Goal: Check status: Check status

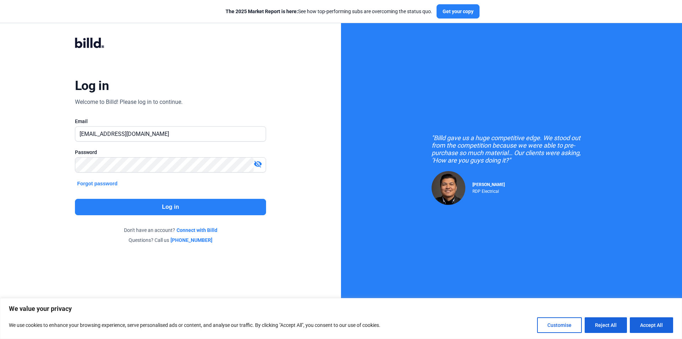
click at [207, 205] on button "Log in" at bounding box center [170, 207] width 191 height 16
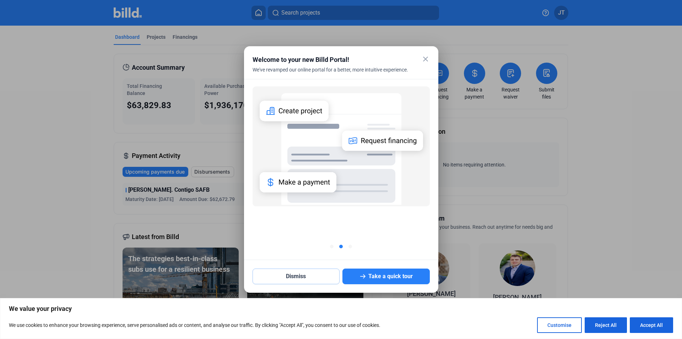
drag, startPoint x: 308, startPoint y: 279, endPoint x: 196, endPoint y: 83, distance: 225.8
click at [308, 279] on button "Dismiss" at bounding box center [296, 276] width 87 height 16
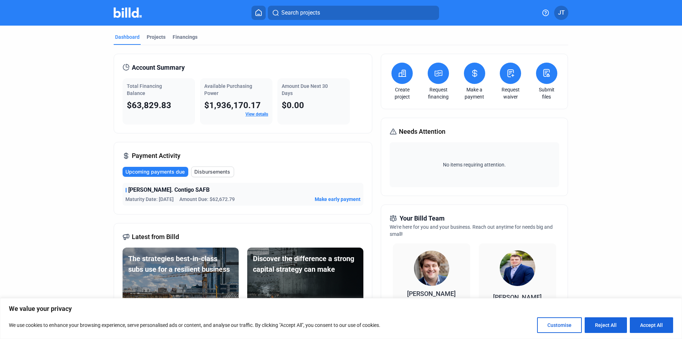
click at [155, 34] on div "Projects" at bounding box center [156, 36] width 19 height 7
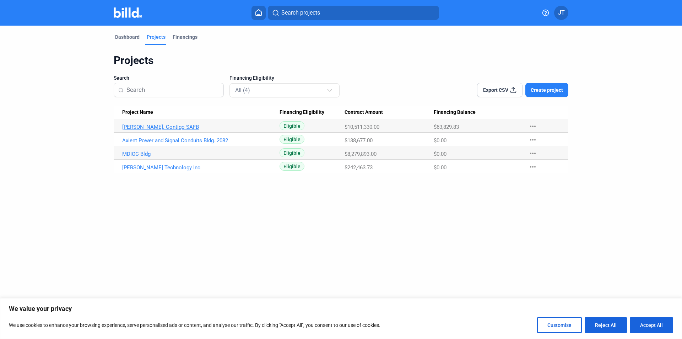
click at [163, 124] on link "[PERSON_NAME]. Contigo SAFB" at bounding box center [200, 127] width 157 height 6
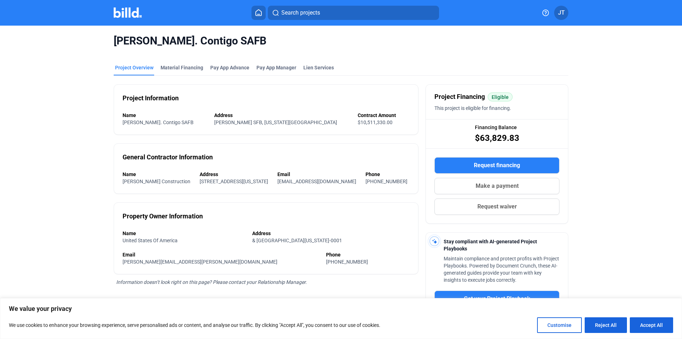
scroll to position [71, 0]
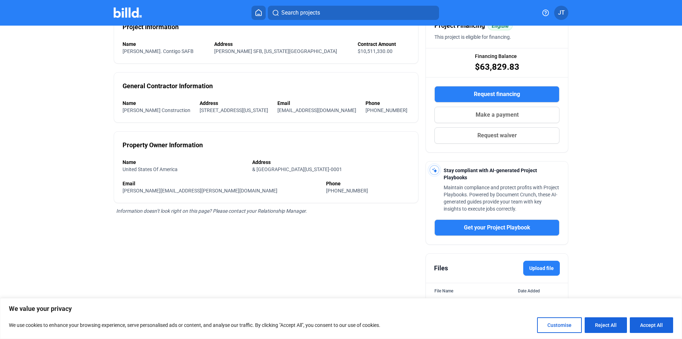
drag, startPoint x: 644, startPoint y: 326, endPoint x: 576, endPoint y: 317, distance: 68.8
click at [643, 325] on button "Accept All" at bounding box center [651, 325] width 43 height 16
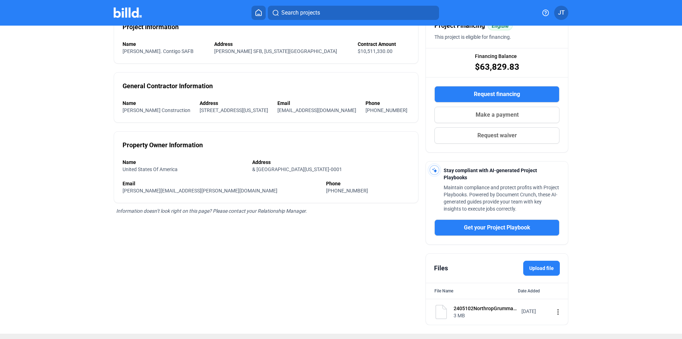
checkbox input "true"
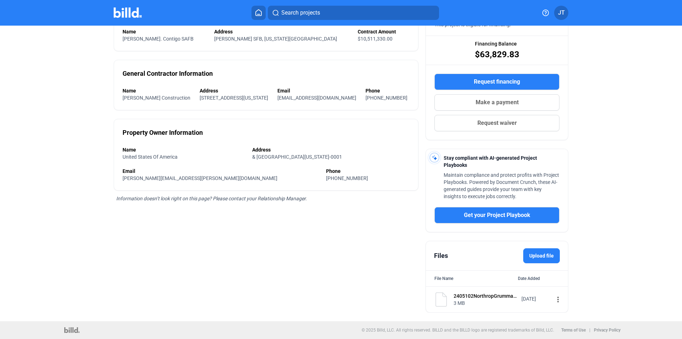
scroll to position [0, 0]
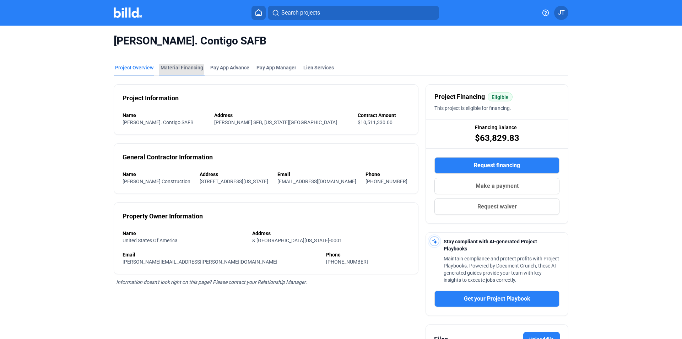
click at [177, 69] on div "Material Financing" at bounding box center [182, 67] width 43 height 7
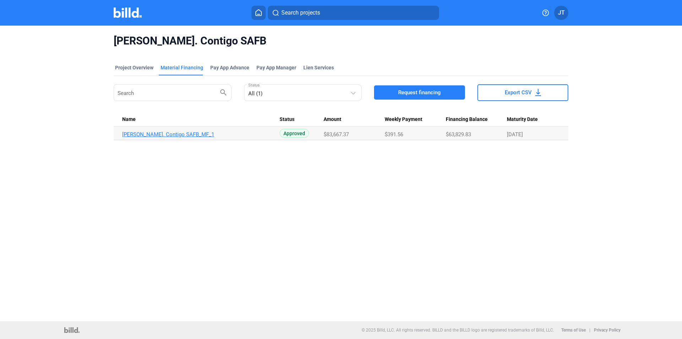
click at [156, 133] on link "[PERSON_NAME]. Contigo SAFB_MF_1" at bounding box center [200, 134] width 157 height 6
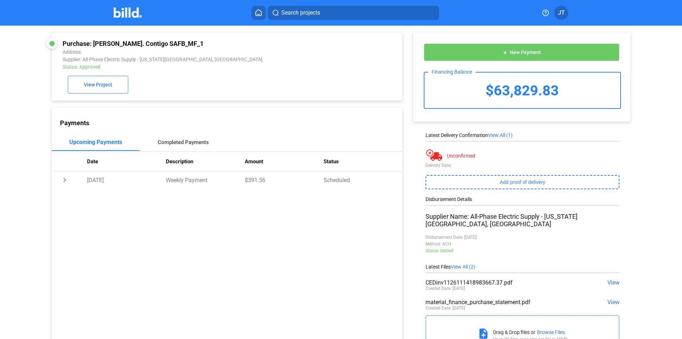
click at [164, 144] on div "Completed Payments" at bounding box center [183, 142] width 51 height 6
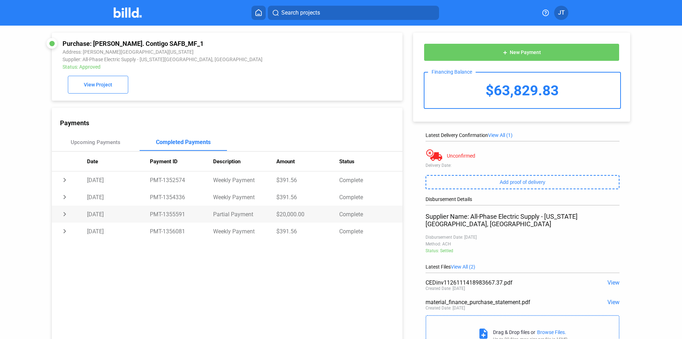
drag, startPoint x: 63, startPoint y: 231, endPoint x: 101, endPoint y: 223, distance: 39.5
click at [63, 231] on td "chevron_right" at bounding box center [69, 230] width 35 height 17
